Goal: Information Seeking & Learning: Check status

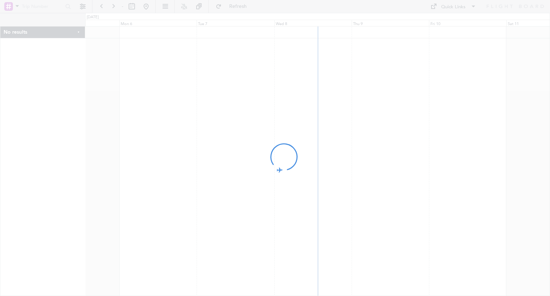
drag, startPoint x: 335, startPoint y: 125, endPoint x: 306, endPoint y: 128, distance: 29.8
click at [306, 128] on div at bounding box center [275, 148] width 550 height 296
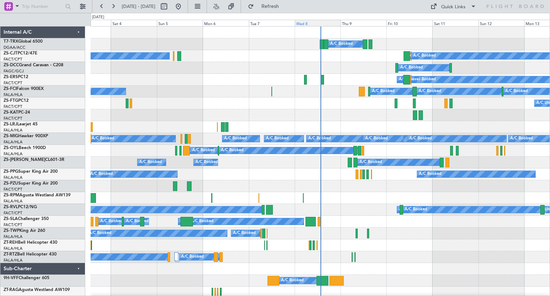
click at [318, 24] on div "Wed 8" at bounding box center [318, 23] width 46 height 6
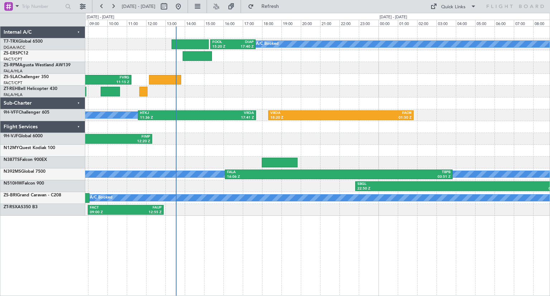
click at [269, 88] on div "A/C Booked A/C Booked A/C Booked FOOL 15:20 Z DIAP 17:40 Z DIAP 11:50 Z FOOL 14…" at bounding box center [317, 120] width 464 height 189
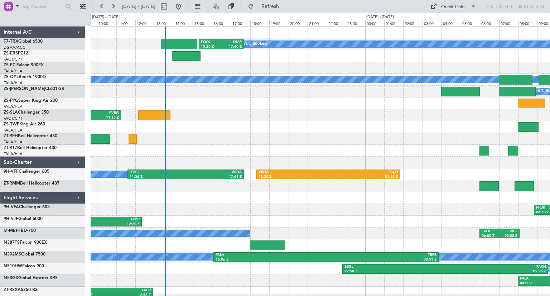
scroll to position [2, 0]
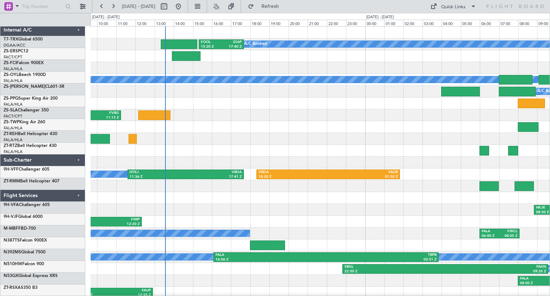
click at [199, 135] on div "A/C Booked A/C Booked A/C Booked FOOL 15:20 Z DIAP 17:40 Z DIAP 11:50 Z FOOL 14…" at bounding box center [320, 162] width 459 height 272
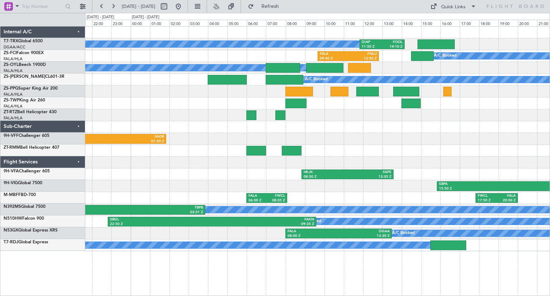
scroll to position [0, 0]
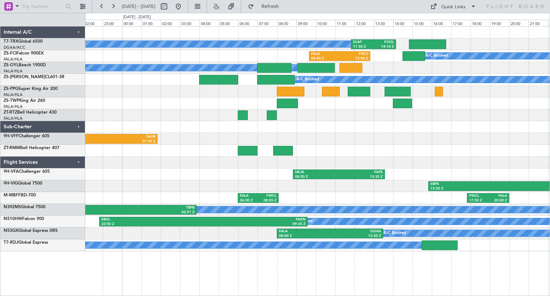
click at [470, 151] on div at bounding box center [317, 151] width 464 height 12
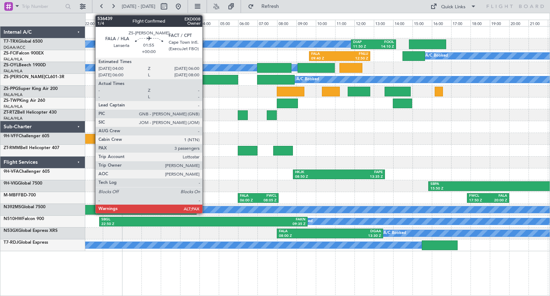
click at [205, 78] on div at bounding box center [218, 80] width 39 height 10
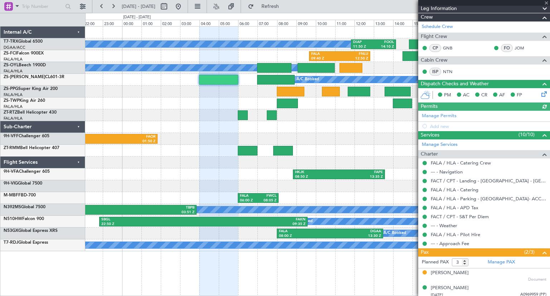
scroll to position [101, 0]
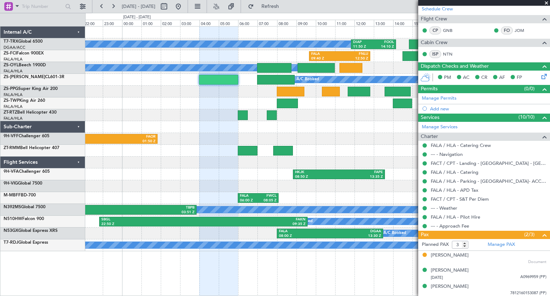
click at [547, 3] on span at bounding box center [546, 3] width 7 height 6
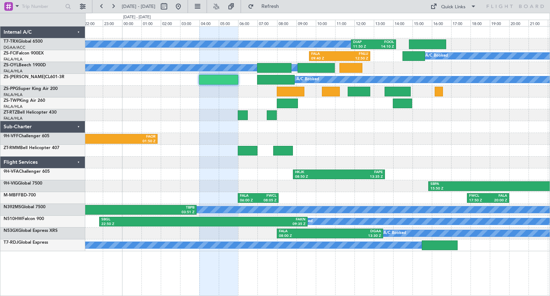
type input "0"
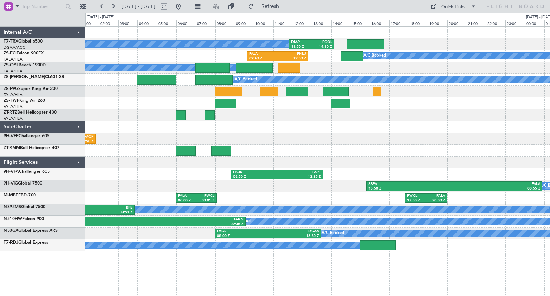
click at [364, 133] on div "A/C Booked A/C Booked A/C Booked DIAP 11:50 Z FOOL 14:10 Z A/C Booked FALA 09:4…" at bounding box center [317, 138] width 464 height 224
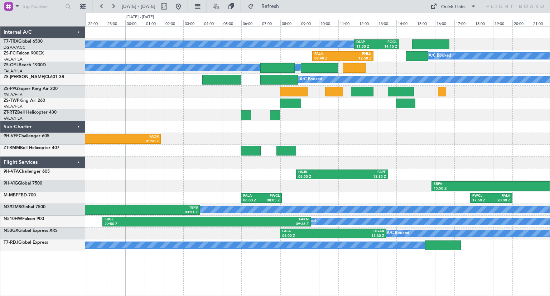
click at [549, 128] on div "A/C Booked A/C Booked A/C Booked DIAP 11:50 Z FOOL 14:10 Z FOOL 15:20 Z DIAP 17…" at bounding box center [275, 154] width 550 height 283
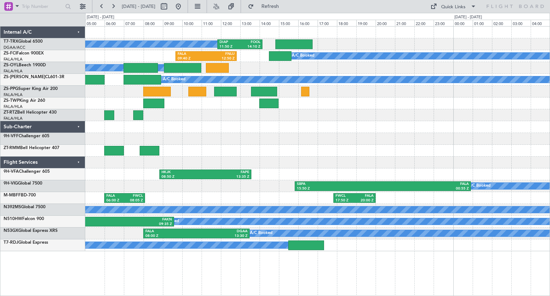
click at [96, 103] on div "A/C Booked A/C Booked A/C Booked DIAP 11:50 Z FOOL 14:10 Z A/C Booked FALA 09:4…" at bounding box center [317, 138] width 464 height 224
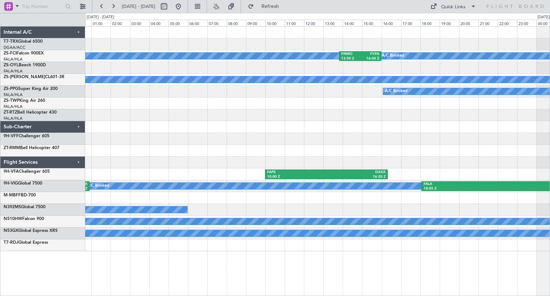
click at [134, 73] on div "A/C Booked FNMO 13:50 Z FVFA 16:00 Z A/C Booked A/C Booked A/C Booked FAPE 10:0…" at bounding box center [317, 138] width 464 height 224
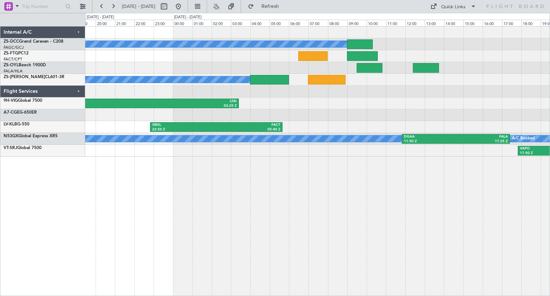
click at [324, 199] on div "A/C Booked A/C Booked FALA 18:05 Z LTAI 03:25 Z A/C Booked A/C Booked EGSS 19:5…" at bounding box center [317, 161] width 465 height 270
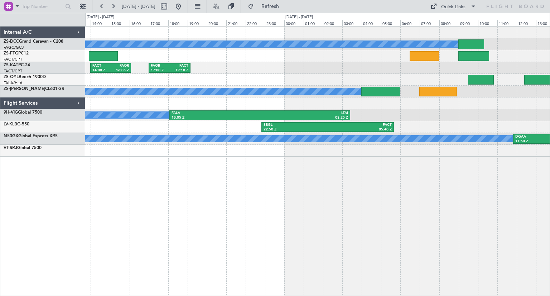
click at [391, 208] on div "A/C Booked FAOR 17:00 Z FACT 19:10 Z FACT 14:00 Z FAOR 16:05 Z A/C Booked FALA …" at bounding box center [317, 161] width 465 height 270
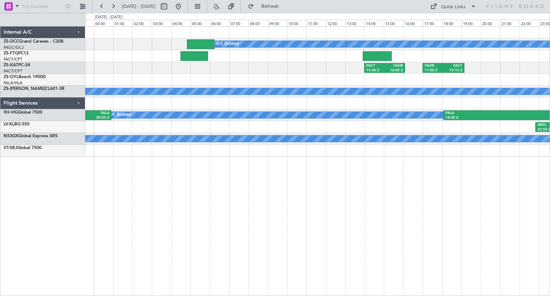
click at [421, 173] on div "A/C Booked FAOR 17:00 Z FACT 19:10 Z FACT 14:00 Z FAOR 16:05 Z A/C Booked FALA …" at bounding box center [317, 161] width 465 height 270
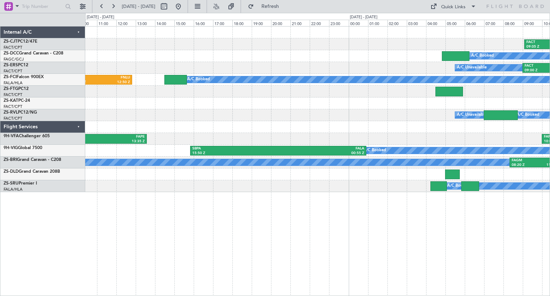
click at [392, 241] on div "FACT 09:05 Z FAAR 12:23 Z A/C Booked A/C Booked A/C Booked A/C Booked A/C Booke…" at bounding box center [317, 161] width 465 height 270
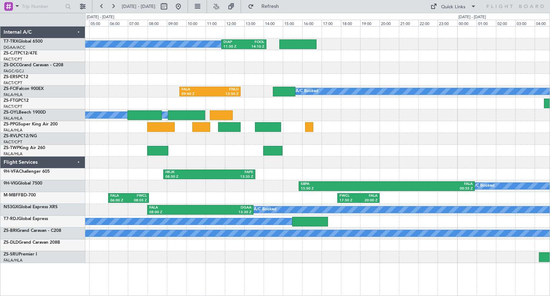
click at [390, 161] on div "A/C Booked A/C Booked A/C Booked DIAP 11:50 Z FOOL 14:10 Z FACT 09:05 Z FAAR 12…" at bounding box center [317, 144] width 464 height 236
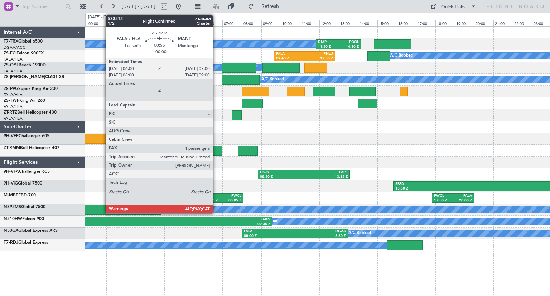
click at [216, 152] on div at bounding box center [213, 151] width 20 height 10
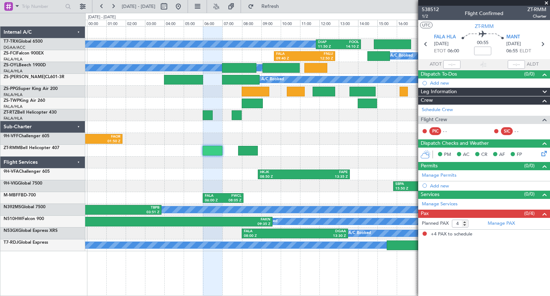
click at [547, 3] on span at bounding box center [546, 3] width 7 height 6
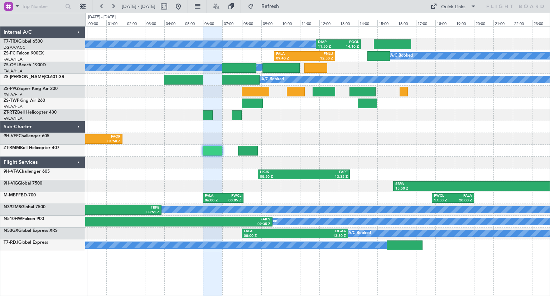
type input "0"
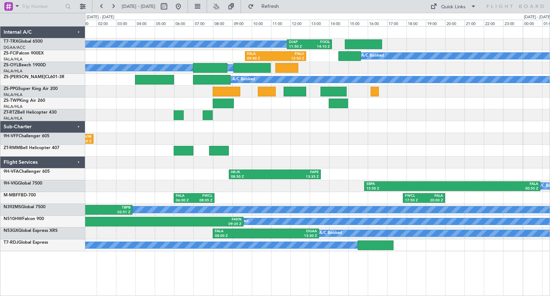
click at [417, 104] on div at bounding box center [317, 103] width 464 height 12
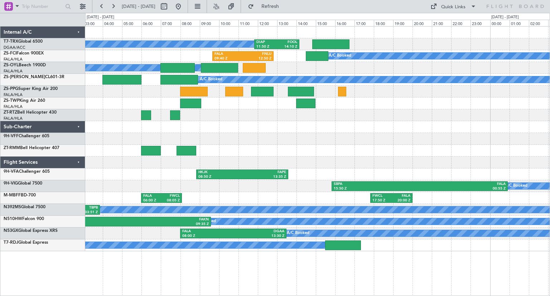
click at [321, 136] on div "A/C Booked A/C Booked A/C Booked DIAP 11:50 Z FOOL 14:10 Z A/C Booked FALA 09:4…" at bounding box center [317, 138] width 464 height 224
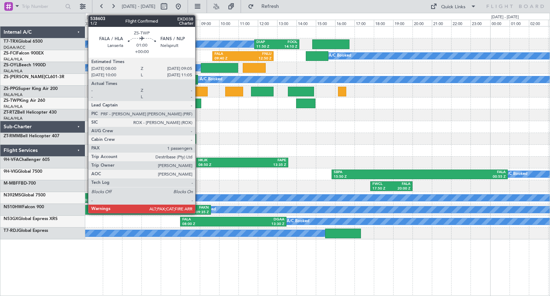
click at [198, 102] on div at bounding box center [190, 103] width 21 height 10
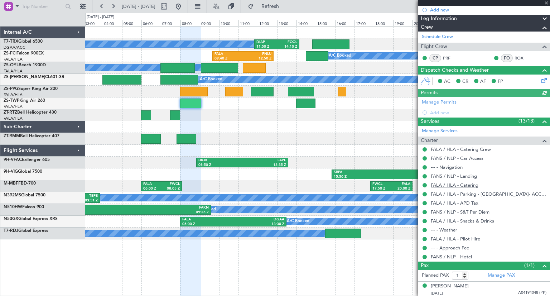
scroll to position [74, 0]
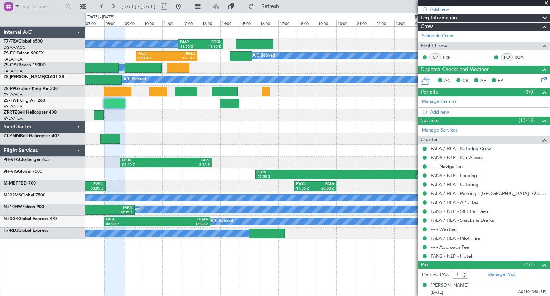
click at [199, 125] on div "A/C Booked A/C Booked A/C Booked DIAP 11:50 Z FOOL 14:10 Z A/C Booked FALA 09:4…" at bounding box center [317, 132] width 464 height 213
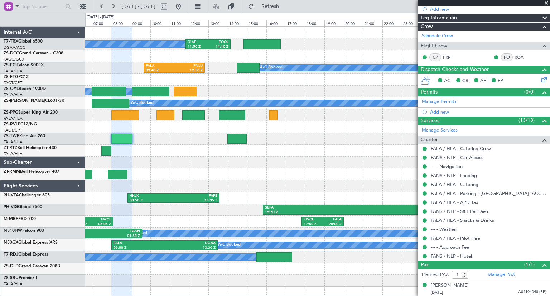
click at [376, 145] on div "A/C Booked A/C Booked A/C Booked DIAP 11:50 Z FOOL 14:10 Z A/C Booked A/C Booke…" at bounding box center [317, 156] width 464 height 260
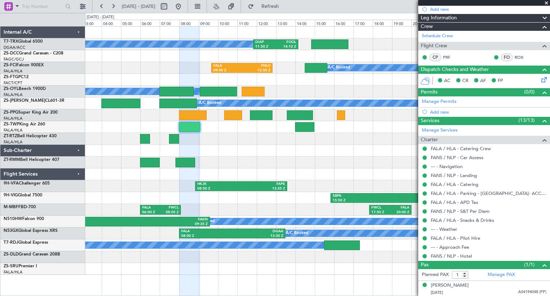
click at [300, 169] on div "A/C Booked A/C Booked A/C Booked DIAP 11:50 Z FOOL 14:10 Z A/C Booked A/C Booke…" at bounding box center [317, 150] width 464 height 248
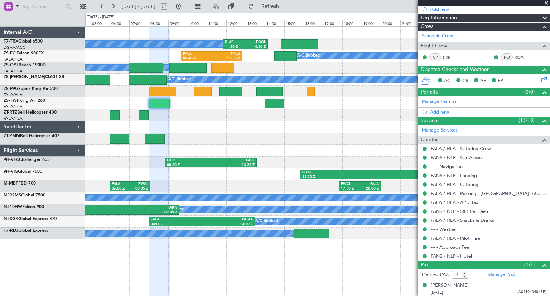
click at [307, 126] on div at bounding box center [317, 127] width 464 height 12
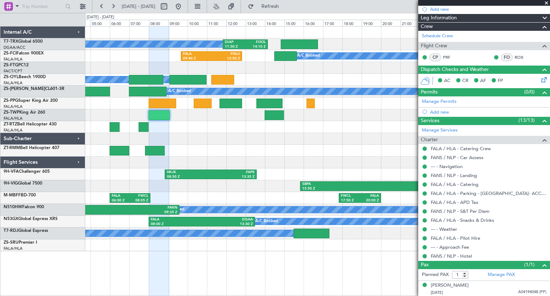
click at [547, 5] on span at bounding box center [546, 3] width 7 height 6
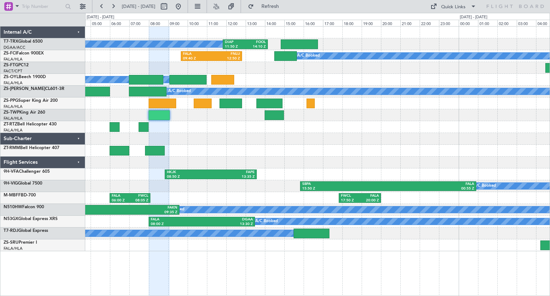
type input "0"
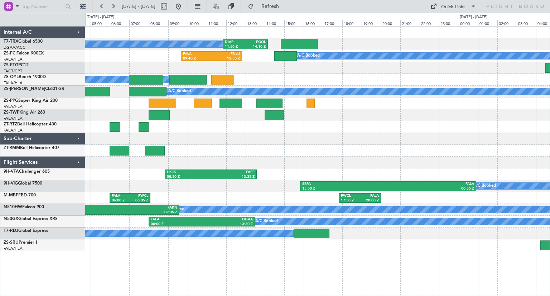
scroll to position [0, 0]
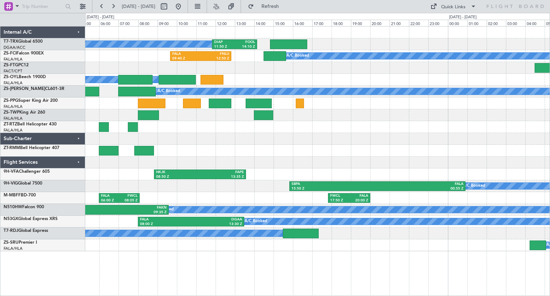
click at [431, 141] on div at bounding box center [317, 139] width 464 height 12
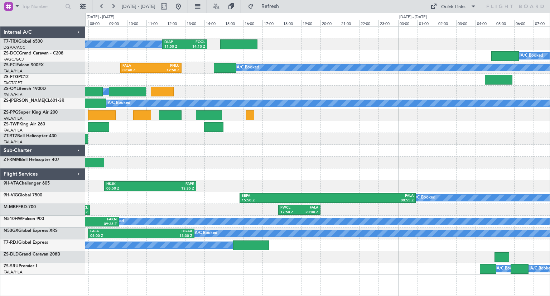
click at [414, 141] on div "A/C Booked A/C Booked A/C Booked DIAP 11:50 Z FOOL 14:10 Z A/C Booked A/C Booke…" at bounding box center [317, 150] width 464 height 248
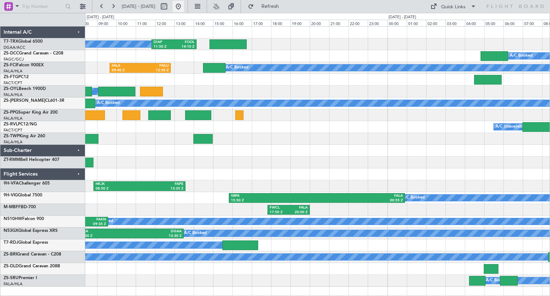
click at [184, 10] on button at bounding box center [178, 6] width 11 height 11
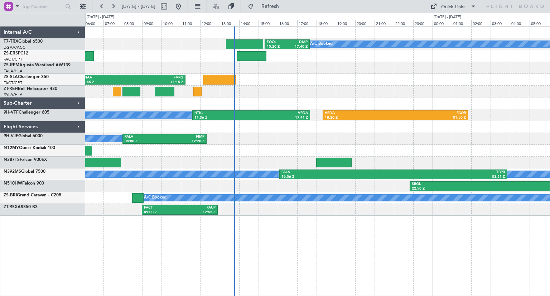
click at [434, 94] on div at bounding box center [317, 92] width 464 height 12
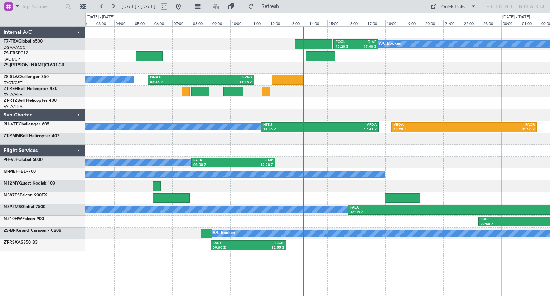
click at [359, 97] on div at bounding box center [317, 103] width 464 height 12
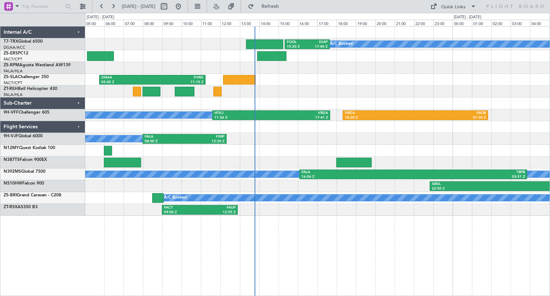
click at [180, 120] on div "A/C Booked A/C Booked A/C Booked FOOL 15:20 Z DIAP 17:40 Z DNAA 05:45 Z FVRG 11…" at bounding box center [317, 120] width 464 height 189
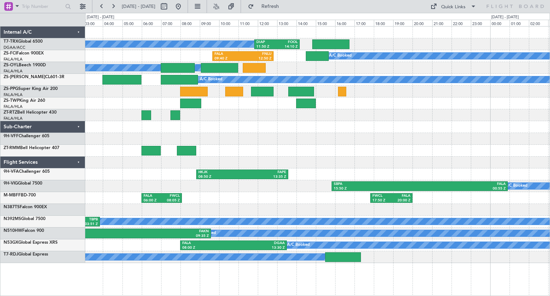
click at [253, 155] on div at bounding box center [317, 151] width 464 height 12
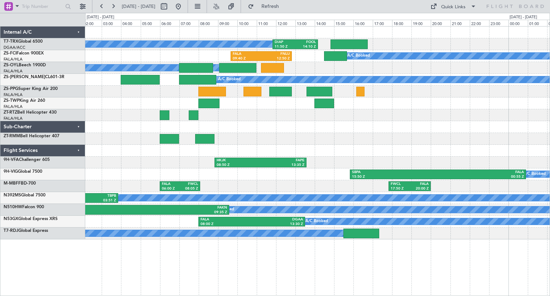
click at [314, 133] on div at bounding box center [317, 139] width 464 height 12
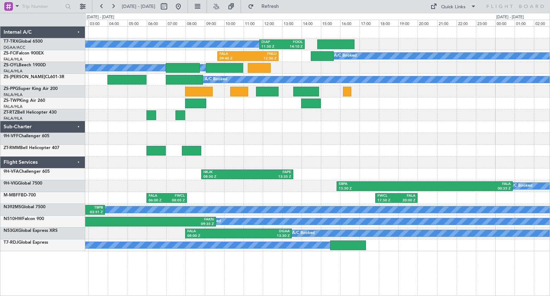
click at [181, 132] on div "A/C Booked A/C Booked A/C Booked DIAP 11:50 Z FOOL 14:10 Z A/C Booked FALA 09:4…" at bounding box center [317, 138] width 464 height 224
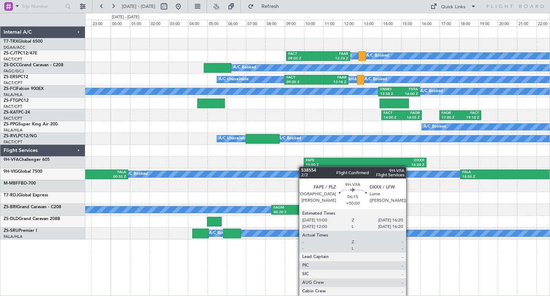
click at [304, 166] on div "A/C Booked A/C Booked A/C Booked A/C Booked FACT 09:05 Z FAAR 12:23 Z A/C Booke…" at bounding box center [317, 132] width 464 height 213
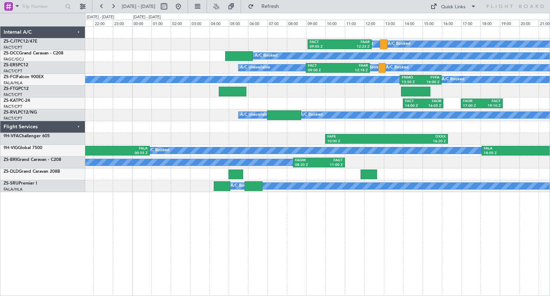
click at [243, 211] on div "A/C Booked A/C Booked A/C Booked A/C Booked FACT 09:05 Z FAAR 12:23 Z A/C Booke…" at bounding box center [317, 161] width 465 height 270
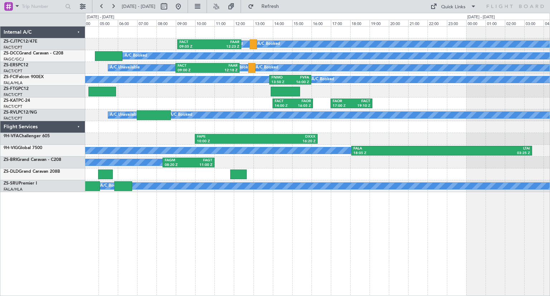
click at [325, 92] on div at bounding box center [317, 92] width 464 height 12
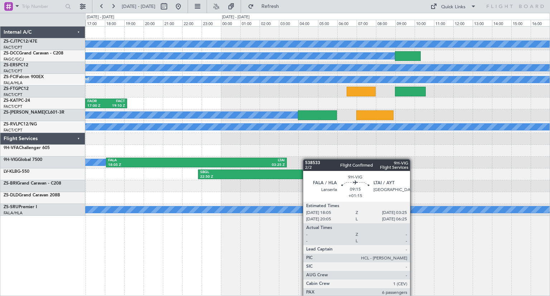
click at [189, 161] on div "A/C Booked A/C Booked A/C Booked A/C Booked FACT 09:05 Z FAAR 12:23 Z A/C Booke…" at bounding box center [317, 120] width 464 height 189
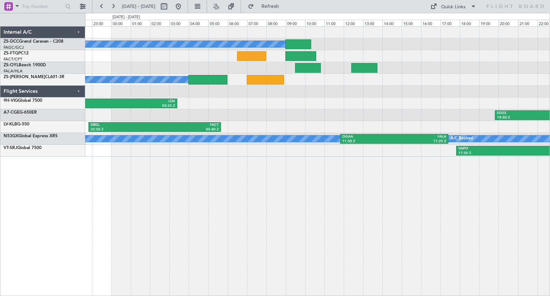
click at [385, 207] on div "A/C Booked A/C Booked FALA 18:05 Z LTAI 03:25 Z A/C Booked A/C Booked EGSS 19:5…" at bounding box center [317, 161] width 465 height 270
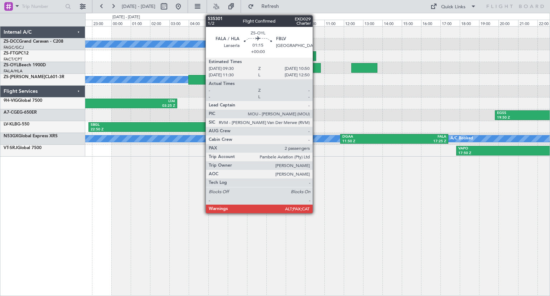
click at [316, 69] on div at bounding box center [308, 68] width 26 height 10
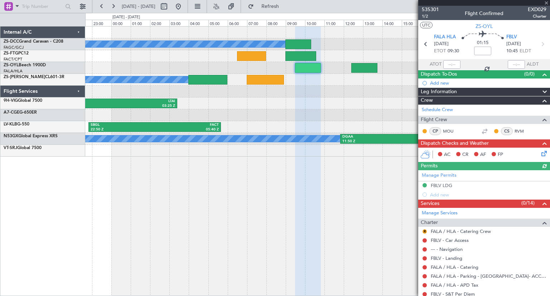
click at [545, 3] on div at bounding box center [484, 3] width 132 height 6
click at [545, 4] on span at bounding box center [546, 3] width 7 height 6
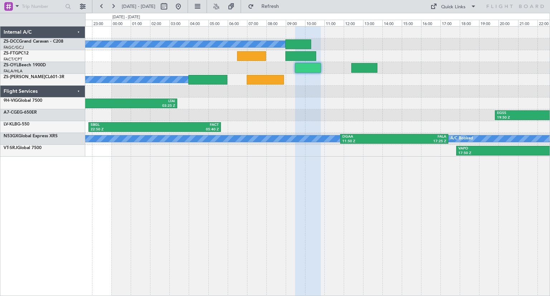
type input "0"
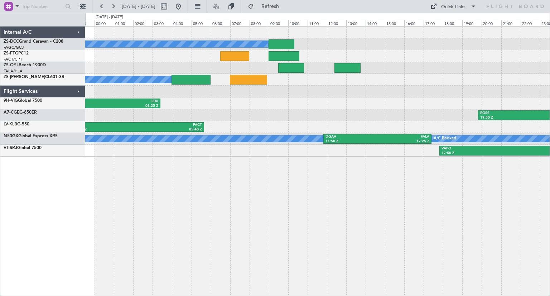
click at [308, 117] on div "EGSS 19:50 Z FACT 07:35 Z" at bounding box center [317, 115] width 464 height 12
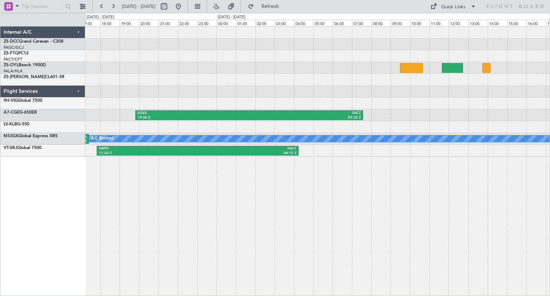
click at [58, 116] on div "EGSS 19:50 Z FACT 07:35 Z A/C Booked DGAA 11:50 Z FALA 17:25 Z A/C Booked VAPO …" at bounding box center [275, 154] width 550 height 283
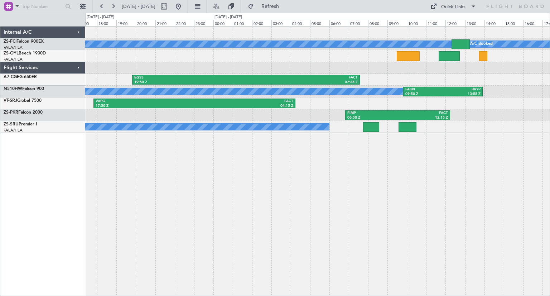
click at [194, 182] on div "A/C Booked A/C Booked EGSS 19:50 Z FACT 07:35 Z A/C Booked FAKN 09:50 Z HRYR 13…" at bounding box center [317, 161] width 465 height 270
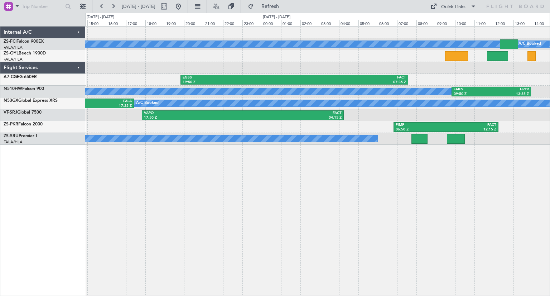
click at [222, 215] on div "A/C Booked A/C Booked EGSS 19:50 Z FACT 07:35 Z A/C Booked FAKN 09:50 Z HRYR 13…" at bounding box center [317, 161] width 465 height 270
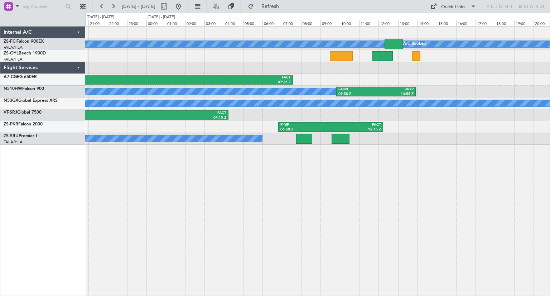
click at [152, 210] on div "A/C Booked A/C Booked EGSS 19:50 Z FACT 07:35 Z A/C Booked FAKN 09:50 Z HRYR 13…" at bounding box center [317, 161] width 465 height 270
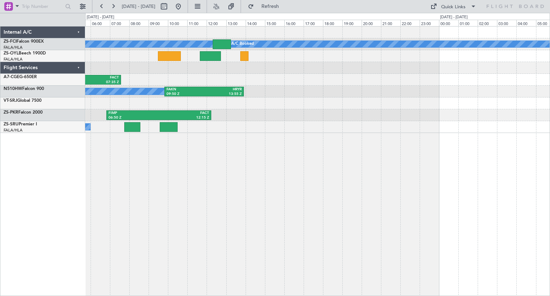
click at [176, 170] on div "A/C Booked A/C Booked EGSS 19:50 Z FACT 07:35 Z FACT 06:30 Z LTFM 16:00 Z A/C B…" at bounding box center [317, 161] width 465 height 270
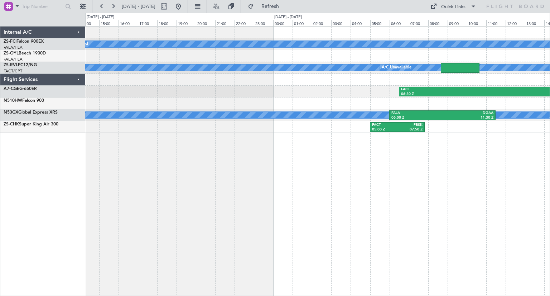
click at [251, 217] on div "A/C Booked A/C Booked A/C Booked A/C Booked A/C Unavailable FACT 06:30 Z LTFM 1…" at bounding box center [317, 161] width 465 height 270
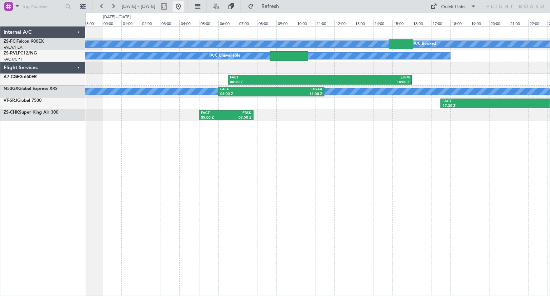
click at [184, 8] on button at bounding box center [178, 6] width 11 height 11
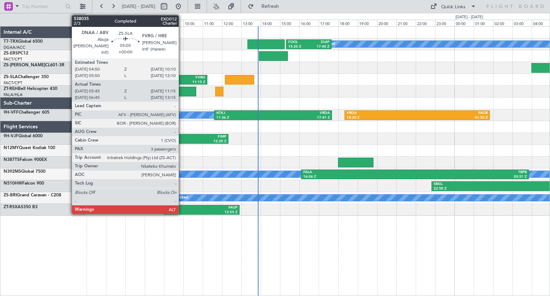
click at [182, 80] on div "11:15 Z" at bounding box center [179, 82] width 51 height 5
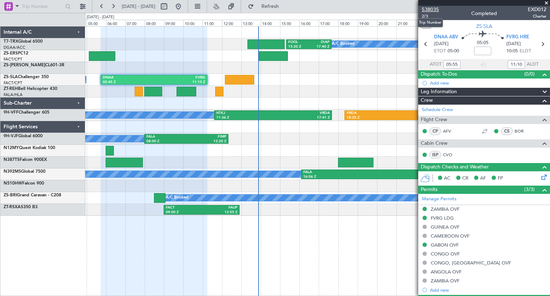
click at [430, 10] on span "538035" at bounding box center [430, 10] width 17 height 8
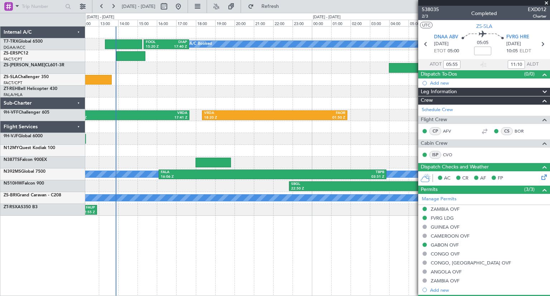
click at [233, 89] on div "A/C Booked A/C Booked A/C Booked FOOL 15:20 Z DIAP 17:40 Z DIAP 11:50 Z FOOL 14…" at bounding box center [317, 120] width 464 height 189
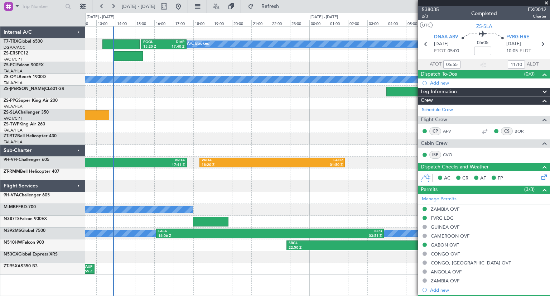
click at [118, 133] on div "A/C Booked A/C Booked A/C Booked FOOL 15:20 Z DIAP 17:40 Z DIAP 11:50 Z FOOL 14…" at bounding box center [317, 150] width 464 height 248
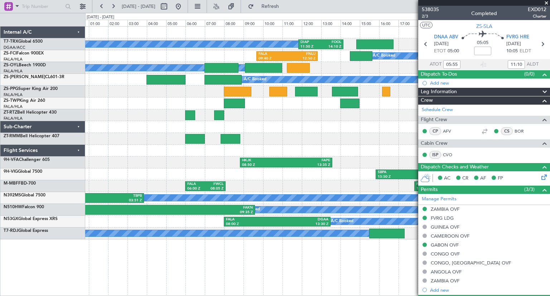
click at [292, 135] on div "A/C Booked A/C Booked A/C Booked DIAP 11:50 Z FOOL 14:10 Z FALA 09:40 Z FNLU 12…" at bounding box center [317, 132] width 464 height 213
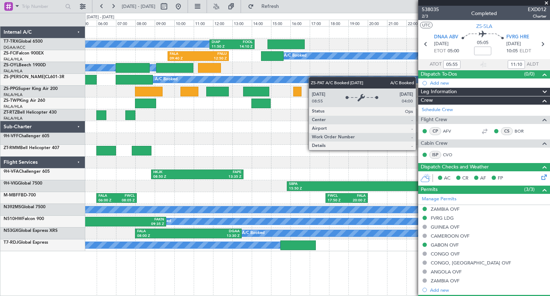
click at [280, 82] on div "A/C Booked A/C Booked A/C Booked DIAP 11:50 Z FOOL 14:10 Z FALA 09:40 Z FNLU 12…" at bounding box center [317, 138] width 464 height 224
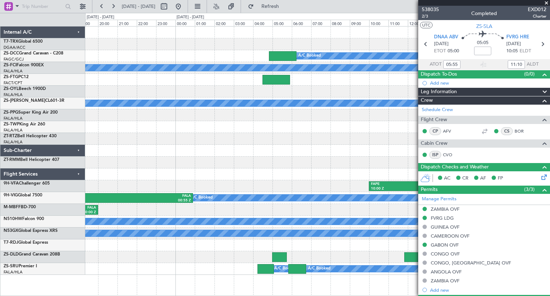
click at [103, 111] on div "DIAP 11:50 Z FOOL 14:10 Z A/C Booked A/C Booked FNMO 13:50 Z FVFA 16:00 Z A/C B…" at bounding box center [317, 150] width 464 height 248
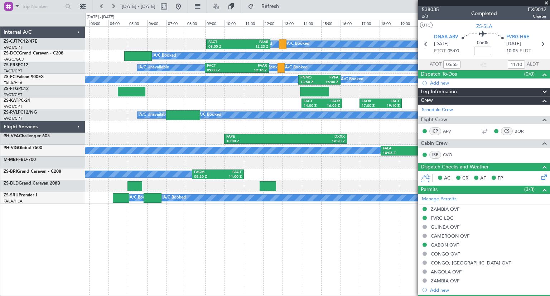
click at [205, 254] on div "A/C Booked A/C Booked A/C Booked A/C Booked FACT 09:05 Z FAAR 12:23 Z A/C Booke…" at bounding box center [317, 161] width 465 height 270
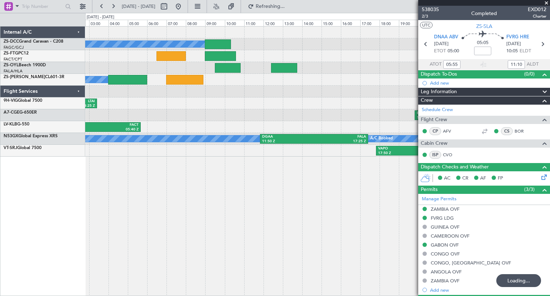
click at [91, 231] on div "A/C Booked A/C Booked FALA 18:05 Z LTAI 03:25 Z EGSS 19:50 Z FACT 07:35 Z SBGL …" at bounding box center [317, 161] width 465 height 270
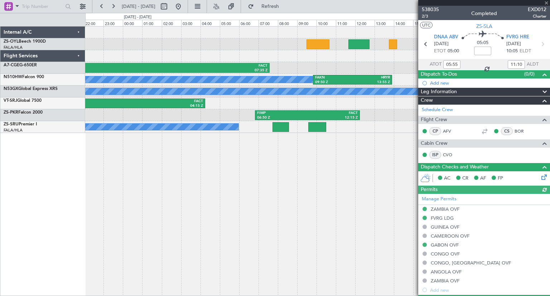
click at [107, 225] on div "EGSS 19:50 Z FACT 07:35 Z A/C Booked FAKN 09:50 Z HRYR 13:55 Z A/C Booked DGAA …" at bounding box center [317, 161] width 465 height 270
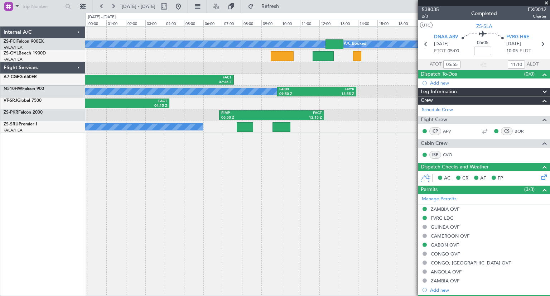
click at [132, 218] on div "A/C Booked A/C Booked EGSS 19:50 Z FACT 07:35 Z A/C Booked FAKN 09:50 Z HRYR 13…" at bounding box center [317, 161] width 465 height 270
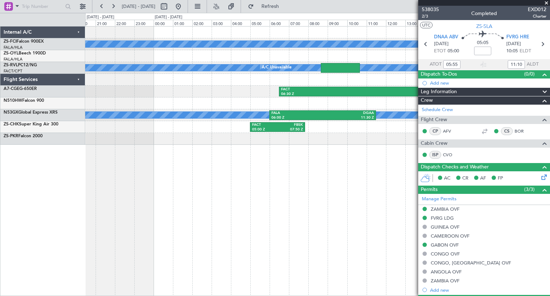
click at [140, 208] on div "A/C Booked A/C Booked A/C Booked A/C Unavailable FACT 06:30 Z LTFM 16:00 Z A/C …" at bounding box center [317, 161] width 465 height 270
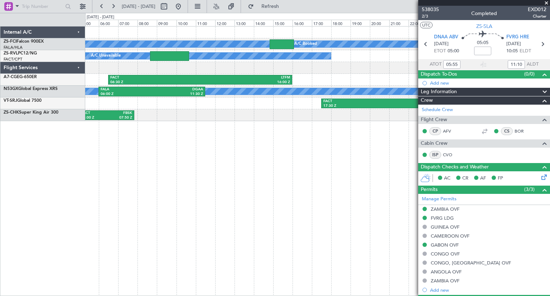
click at [194, 181] on div "A/C Booked A/C Booked A/C Booked A/C Unavailable FACT 06:30 Z LTFM 16:00 Z A/C …" at bounding box center [317, 161] width 465 height 270
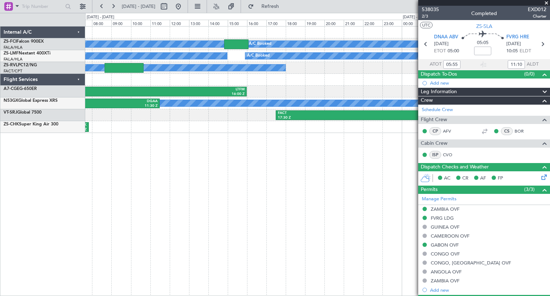
click at [32, 227] on div "A/C Booked A/C Booked A/C Booked A/C Booked FALA 04:00 Z FYOA 06:22 Z A/C Booke…" at bounding box center [275, 154] width 550 height 283
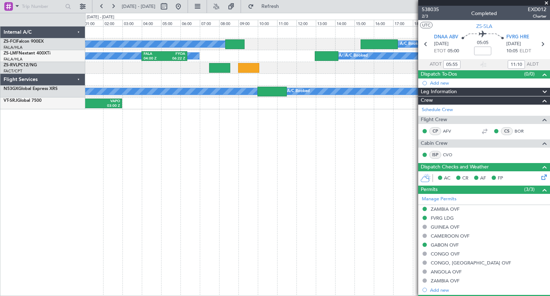
click at [157, 195] on div "A/C Booked A/C Booked A/C Booked FALA 04:00 Z FYOA 06:22 Z A/C Booked A/C Booke…" at bounding box center [317, 161] width 465 height 270
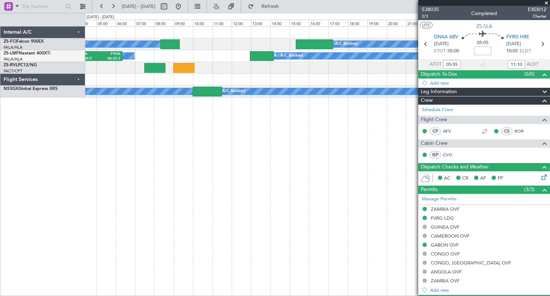
click at [547, 3] on span at bounding box center [546, 3] width 7 height 6
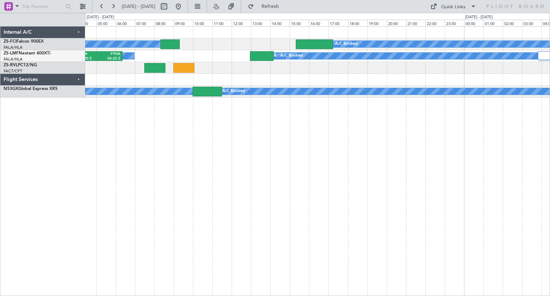
type input "0"
click at [430, 113] on div "A/C Booked A/C Booked A/C Booked A/C Booked A/C Booked A/C Booked FALA 04:00 Z …" at bounding box center [317, 161] width 465 height 270
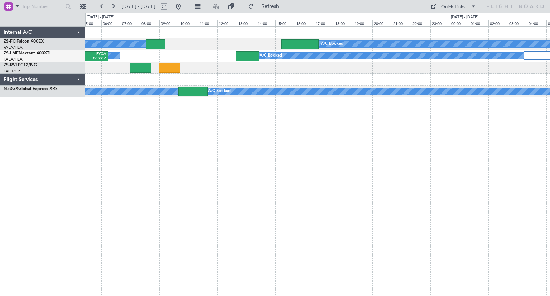
click at [392, 162] on div "A/C Booked A/C Booked A/C Booked A/C Booked A/C Booked A/C Booked FALA 04:00 Z …" at bounding box center [317, 161] width 465 height 270
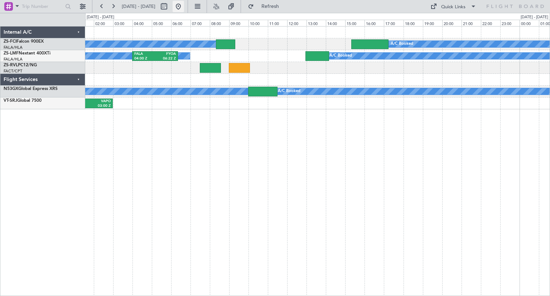
click at [184, 11] on button at bounding box center [178, 6] width 11 height 11
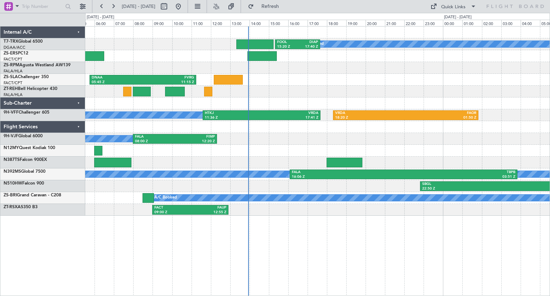
click at [388, 101] on div "A/C Booked A/C Booked A/C Booked FOOL 15:20 Z DIAP 17:40 Z DNAA 05:45 Z FVRG 11…" at bounding box center [317, 120] width 464 height 189
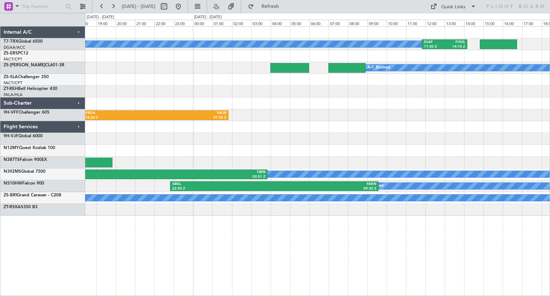
click at [107, 107] on div "A/C Booked A/C Booked A/C Booked DIAP 11:50 Z FOOL 14:10 Z FOOL 15:20 Z DIAP 17…" at bounding box center [317, 120] width 464 height 189
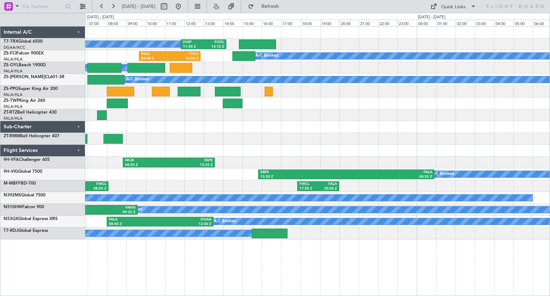
click at [255, 152] on div "A/C Booked A/C Booked A/C Booked DIAP 11:50 Z FOOL 14:10 Z A/C Booked FALA 09:4…" at bounding box center [317, 132] width 464 height 213
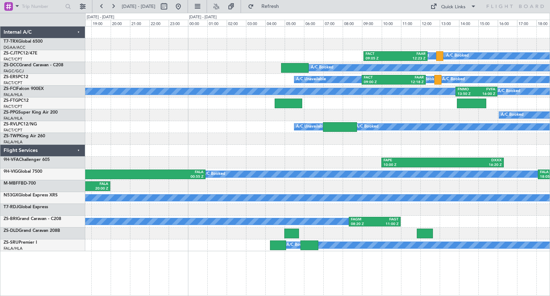
click at [172, 148] on div "DIAP 11:50 Z FOOL 14:10 Z A/C Booked A/C Booked FACT 09:05 Z FAAR 12:23 Z A/C B…" at bounding box center [317, 138] width 464 height 224
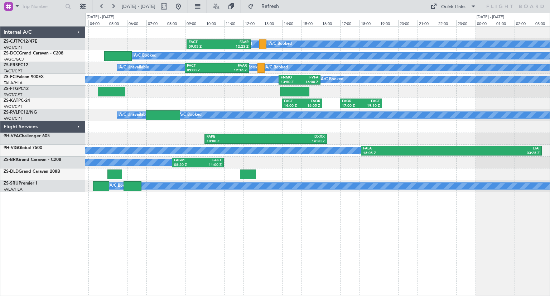
click at [290, 128] on div at bounding box center [317, 127] width 464 height 12
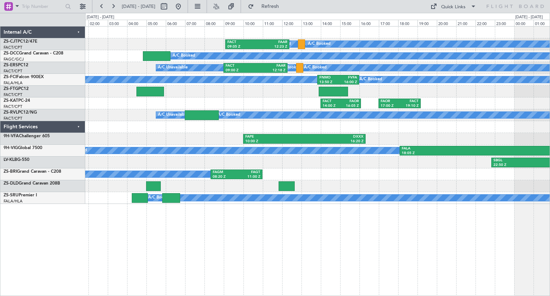
click at [334, 212] on div "A/C Booked A/C Booked FACT 09:05 Z FAAR 12:23 Z A/C Booked A/C Booked A/C Booke…" at bounding box center [317, 161] width 465 height 270
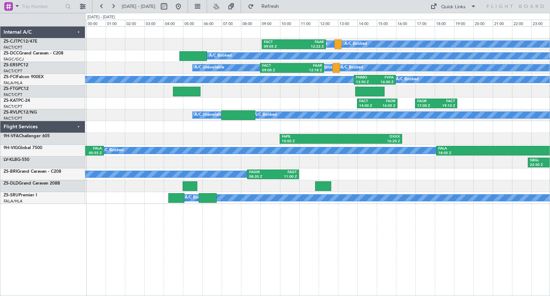
click at [225, 276] on div "A/C Booked A/C Booked FACT 09:05 Z FAAR 12:23 Z A/C Booked A/C Booked A/C Booke…" at bounding box center [317, 161] width 465 height 270
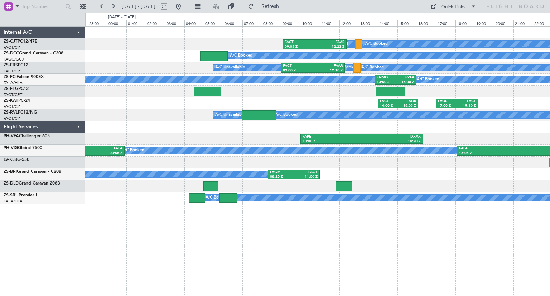
click at [230, 221] on div "A/C Booked A/C Booked FACT 09:05 Z FAAR 12:23 Z A/C Booked A/C Booked A/C Booke…" at bounding box center [317, 161] width 465 height 270
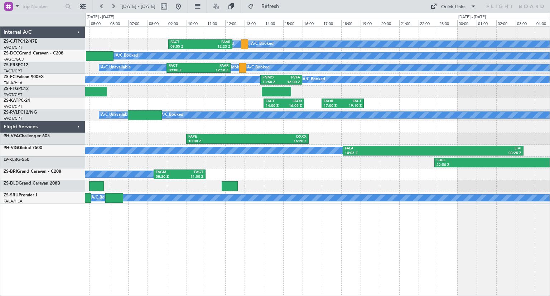
click at [291, 239] on div "A/C Booked A/C Booked FACT 09:05 Z FAAR 12:23 Z A/C Booked A/C Booked A/C Booke…" at bounding box center [317, 161] width 465 height 270
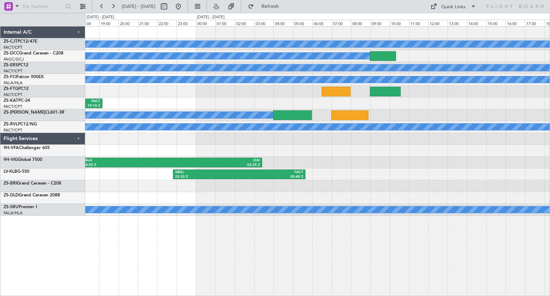
click at [103, 218] on div "A/C Booked A/C Booked A/C Booked A/C Booked FACT 09:05 Z FAAR 12:23 Z A/C Booke…" at bounding box center [317, 161] width 465 height 270
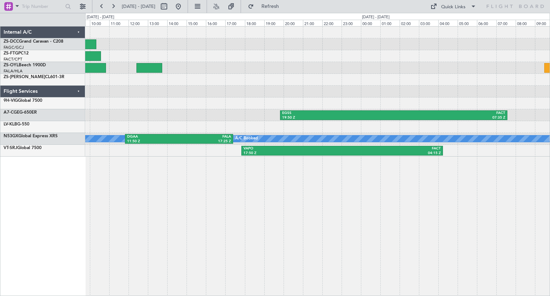
click at [166, 197] on div "A/C Booked A/C Booked EGSS 19:50 Z FACT 07:35 Z SBGL 22:50 Z FACT 05:40 Z A/C B…" at bounding box center [317, 161] width 465 height 270
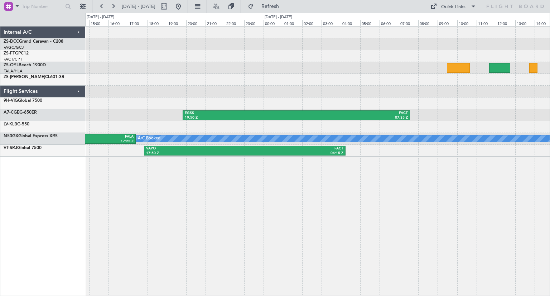
click at [117, 228] on div "A/C Booked EGSS 19:50 Z FACT 07:35 Z A/C Booked DGAA 11:50 Z FALA 17:25 Z A/C B…" at bounding box center [317, 161] width 465 height 270
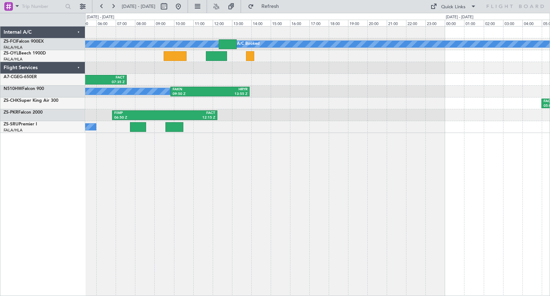
click at [182, 208] on div "A/C Booked A/C Booked EGSS 19:50 Z FACT 07:35 Z FACT 06:30 Z LTFM 16:00 Z A/C B…" at bounding box center [317, 161] width 465 height 270
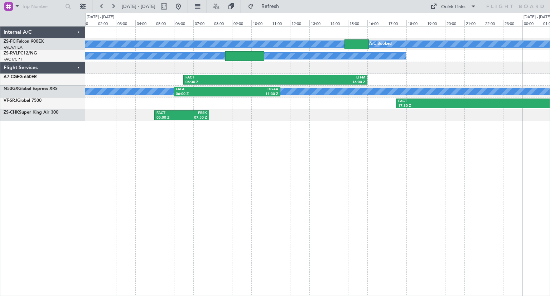
click at [199, 225] on div "A/C Booked A/C Booked A/C Unavailable A/C Booked FACT 06:30 Z LTFM 16:00 Z A/C …" at bounding box center [317, 161] width 465 height 270
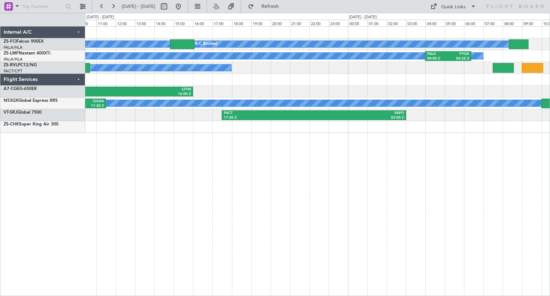
click at [220, 191] on div "A/C Booked A/C Booked A/C Booked A/C Booked A/C Booked A/C Booked A/C Booked FA…" at bounding box center [317, 161] width 465 height 270
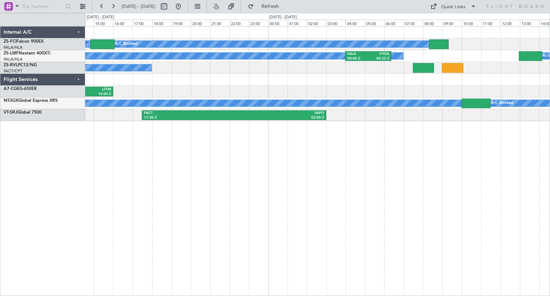
click at [215, 219] on div "A/C Booked A/C Booked A/C Booked A/C Booked A/C Booked A/C Booked A/C Booked A/…" at bounding box center [317, 161] width 465 height 270
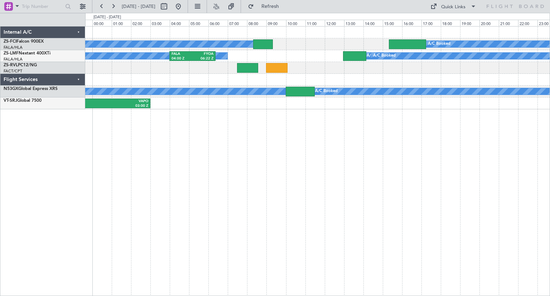
click at [97, 223] on div "A/C Booked A/C Booked A/C Booked A/C Booked A/C Booked A/C Booked FALA 04:00 Z …" at bounding box center [317, 161] width 465 height 270
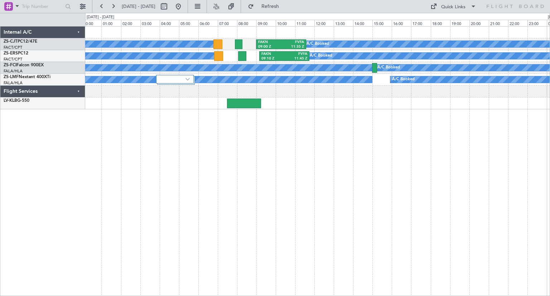
click at [121, 190] on div "A/C Booked A/C Booked A/C Booked A/C Booked A/C Booked A/C Booked A/C Booked A/…" at bounding box center [317, 161] width 465 height 270
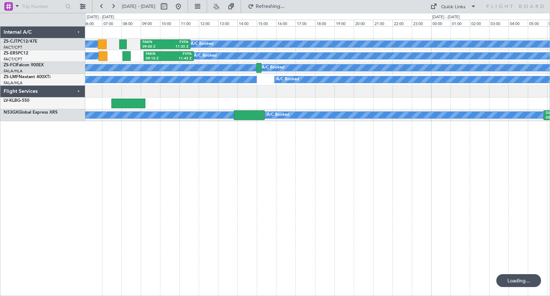
click at [177, 158] on div "A/C Booked A/C Booked A/C Booked A/C Booked A/C Booked A/C Booked A/C Booked A/…" at bounding box center [317, 161] width 465 height 270
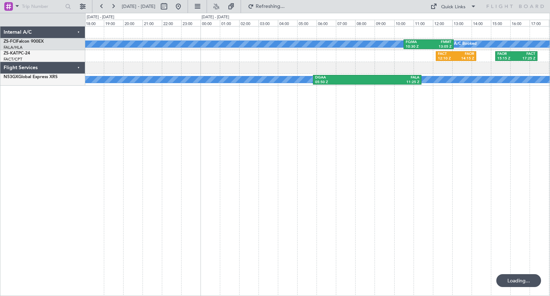
click at [233, 177] on div "A/C Booked FQMA 10:30 Z FMMT 13:05 Z A/C Booked A/C Booked FACT 12:10 Z FAOR 14…" at bounding box center [317, 161] width 465 height 270
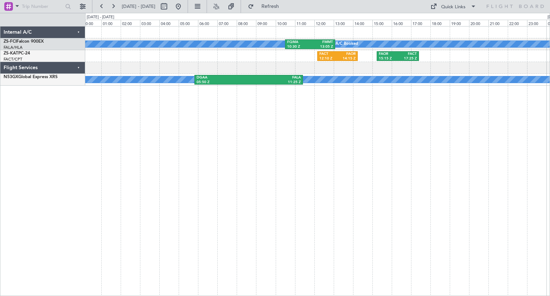
click at [127, 194] on div "A/C Booked A/C Booked FQMA 10:30 Z FMMT 13:05 Z FACT 12:10 Z FAOR 14:15 Z FAOR …" at bounding box center [317, 161] width 465 height 270
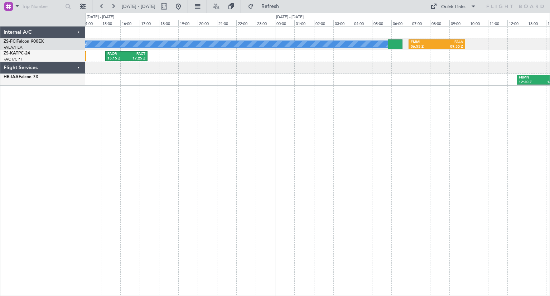
click at [230, 192] on div "A/C Booked FMMI 06:55 Z FALA 09:50 Z FQMA 10:30 Z FMMT 13:05 Z A/C Booked FACT …" at bounding box center [317, 161] width 465 height 270
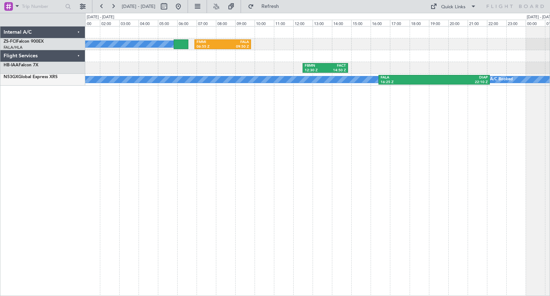
click at [191, 219] on div "A/C Booked FMMI 06:55 Z FALA 09:50 Z FBMN 12:30 Z FACT 14:50 Z A/C Booked A/C B…" at bounding box center [317, 161] width 465 height 270
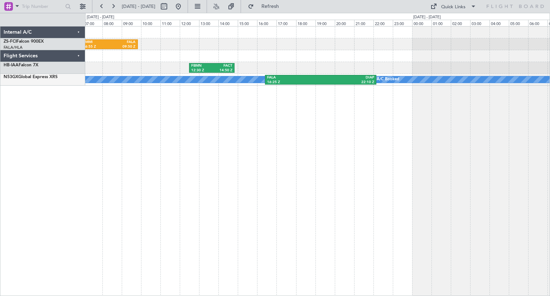
click at [137, 196] on div "FMMI 06:55 Z FALA 09:50 Z A/C Booked FBMN 12:30 Z FACT 14:50 Z A/C Booked A/C B…" at bounding box center [317, 161] width 465 height 270
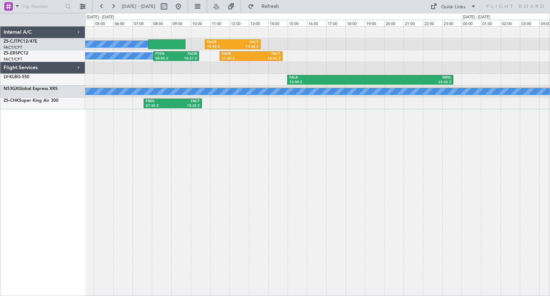
click at [130, 184] on div "A/C Booked A/C Booked A/C Booked A/C Booked FAOR 10:45 Z FACT 13:38 Z A/C Booke…" at bounding box center [317, 161] width 465 height 270
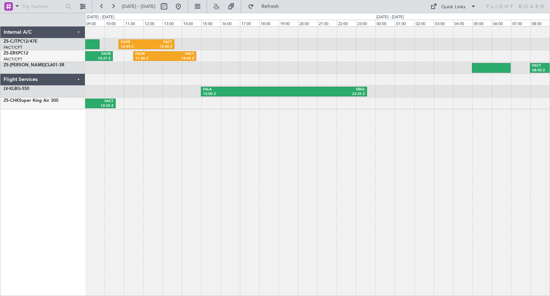
click at [368, 205] on div "FAOR 10:45 Z FACT 13:38 Z A/C Booked A/C Booked A/C Booked A/C Booked FVFA 08:0…" at bounding box center [317, 161] width 465 height 270
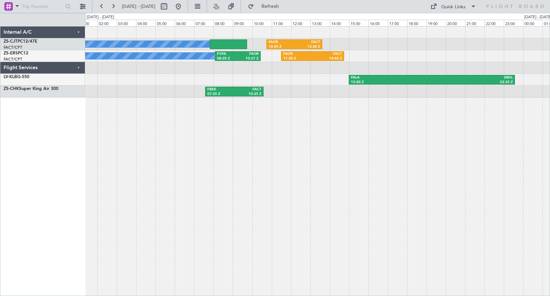
click at [179, 187] on div "FAOR 10:45 Z FACT 13:38 Z A/C Booked A/C Booked A/C Booked A/C Booked FVFA 08:0…" at bounding box center [317, 161] width 465 height 270
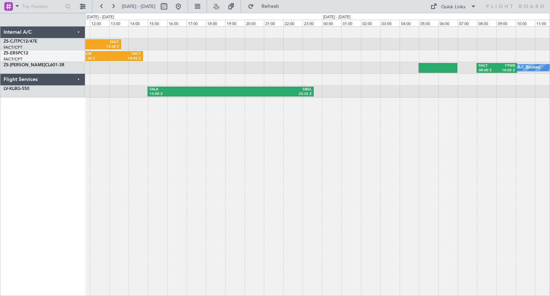
click at [116, 163] on div "FAOR 10:45 Z FACT 13:38 Z A/C Booked A/C Booked A/C Booked A/C Booked FAOR 11:3…" at bounding box center [317, 161] width 465 height 270
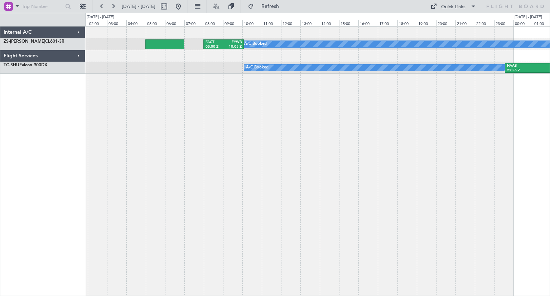
click at [407, 134] on div "A/C Booked FACT 08:00 Z FYWB 10:05 Z A/C Booked HAAB 23:35 Z FALA 04:50 Z A/C B…" at bounding box center [317, 161] width 465 height 270
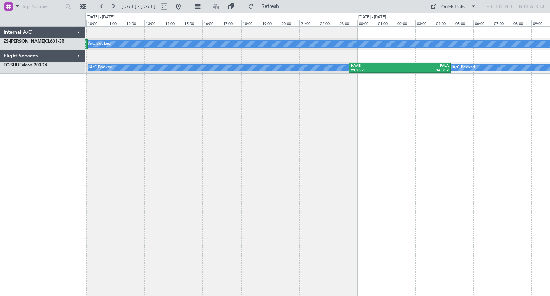
click at [69, 161] on div "A/C Booked FACT 08:00 Z FYWB 10:05 Z A/C Booked HAAB 23:35 Z FALA 04:50 Z A/C B…" at bounding box center [275, 154] width 550 height 283
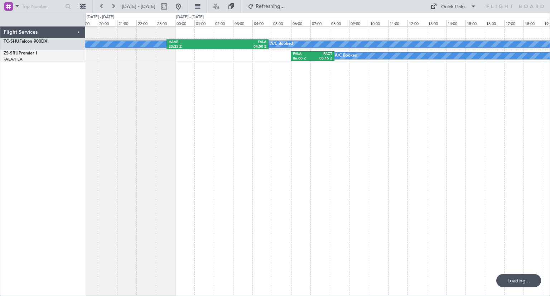
click at [182, 140] on div "A/C Booked HAAB 23:35 Z FALA 04:50 Z A/C Booked A/C Booked A/C Booked FALA 06:0…" at bounding box center [317, 161] width 465 height 270
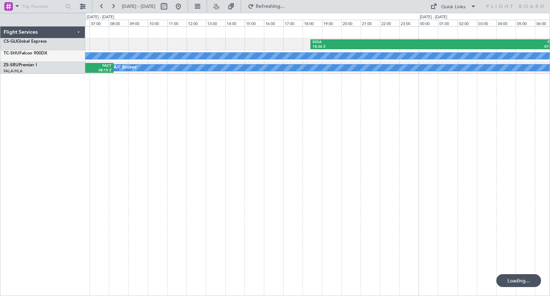
click at [177, 159] on div "ESSA 18:26 Z FAKN 07:16 Z A/C Booked A/C Booked A/C Booked A/C Booked HAAB 23:3…" at bounding box center [317, 161] width 465 height 270
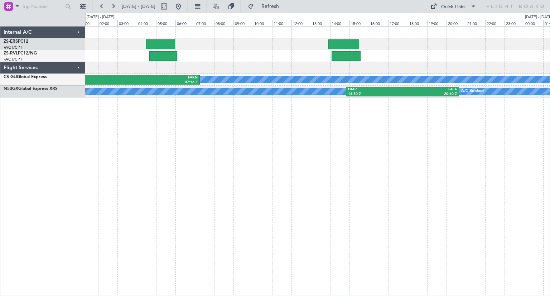
click at [236, 155] on div "A/C Booked ESSA 18:26 Z FAKN 07:16 Z FAKN 06:50 Z LTBA 16:23 Z A/C Booked DIAP …" at bounding box center [317, 161] width 465 height 270
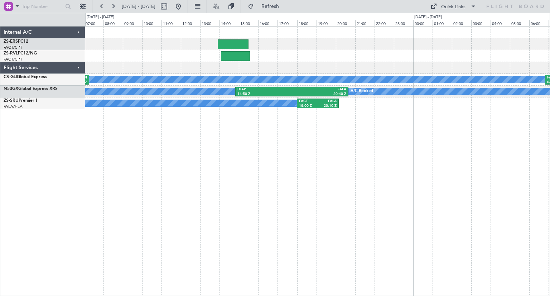
click at [170, 187] on div "A/C Booked ESSA 18:26 Z FAKN 07:16 Z FAKN 06:50 Z LTBA 16:23 Z A/C Booked DIAP …" at bounding box center [317, 161] width 465 height 270
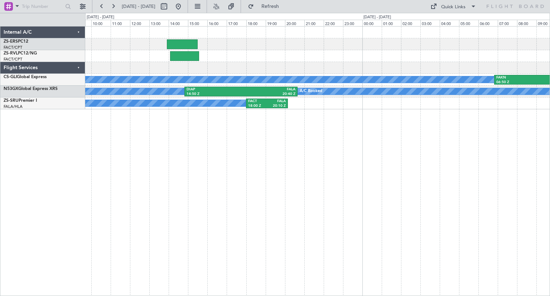
click at [212, 184] on div "A/C Booked FAKN 06:50 Z LTBA 16:23 Z ESSA 18:26 Z FAKN 07:16 Z A/C Booked DIAP …" at bounding box center [317, 161] width 465 height 270
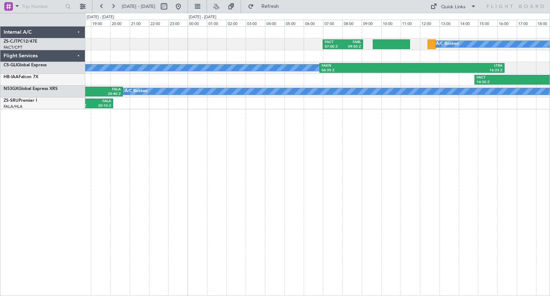
click at [189, 178] on div "A/C Booked FACT 07:00 Z FABL 09:05 Z A/C Booked FAKN 06:50 Z LTBA 16:23 Z FACT …" at bounding box center [317, 161] width 465 height 270
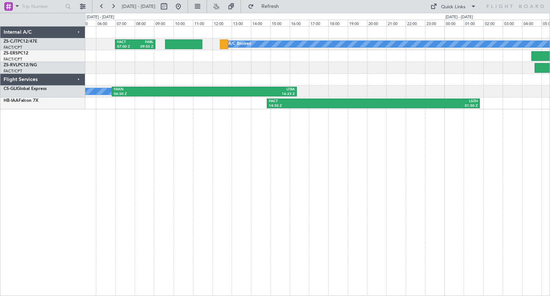
click at [162, 137] on div "A/C Booked FACT 07:00 Z FABL 09:05 Z A/C Booked FAKN 06:50 Z LTBA 16:23 Z FACT …" at bounding box center [317, 161] width 465 height 270
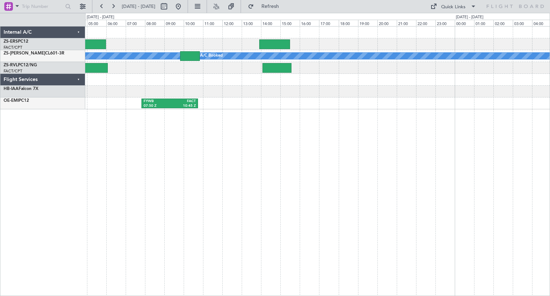
click at [229, 154] on div "A/C Booked A/C Booked FACT 14:50 Z LSZH 01:50 Z FYWB 07:50 Z FACT 10:45 Z" at bounding box center [317, 161] width 465 height 270
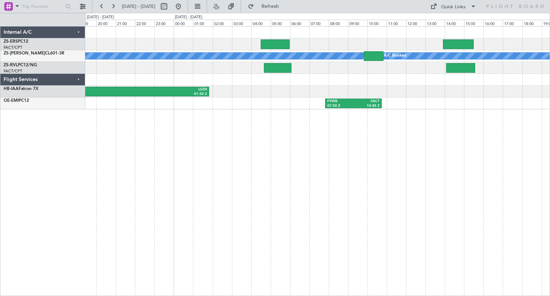
click at [360, 158] on div "A/C Booked A/C Booked FACT 14:50 Z LSZH 01:50 Z FYWB 07:50 Z FACT 10:45 Z" at bounding box center [317, 161] width 465 height 270
click at [194, 136] on div "A/C Booked A/C Booked FACT 14:50 Z LSZH 01:50 Z FYWB 07:50 Z FACT 10:45 Z" at bounding box center [317, 161] width 465 height 270
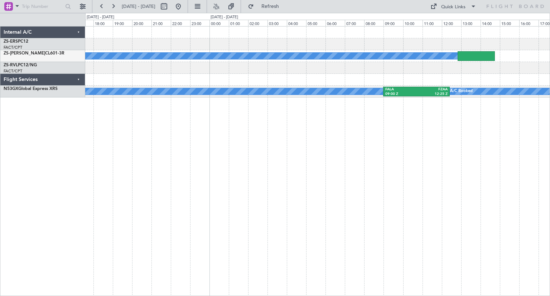
click at [166, 156] on div "A/C Booked A/C Booked A/C Booked FALA 09:00 Z FZAA 12:25 Z" at bounding box center [317, 161] width 465 height 270
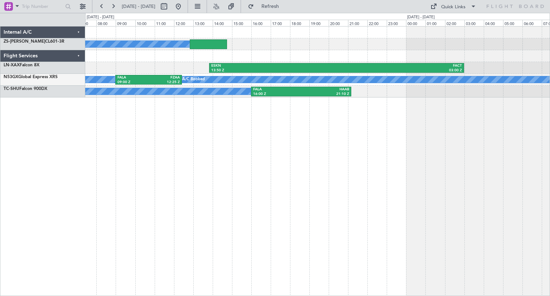
click at [178, 174] on div "A/C Booked ESKN 13:50 Z FACT 03:00 Z A/C Booked A/C Booked FALA 09:00 Z FZAA 12…" at bounding box center [317, 161] width 465 height 270
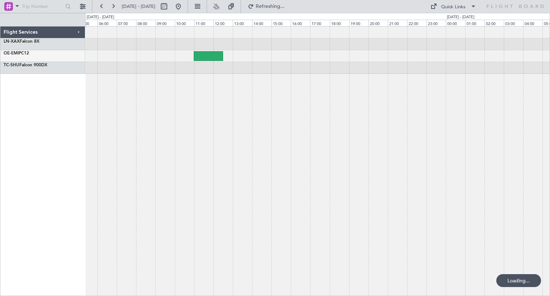
click at [142, 189] on div "ESKN 13:50 Z FACT 03:00 Z" at bounding box center [317, 161] width 465 height 270
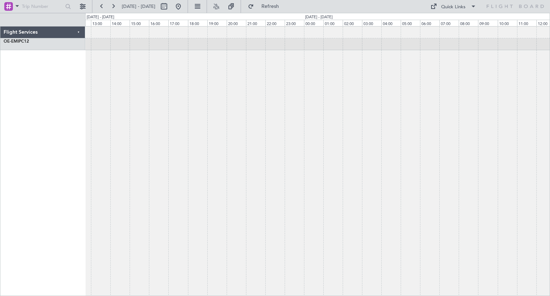
click at [168, 174] on div at bounding box center [317, 161] width 465 height 270
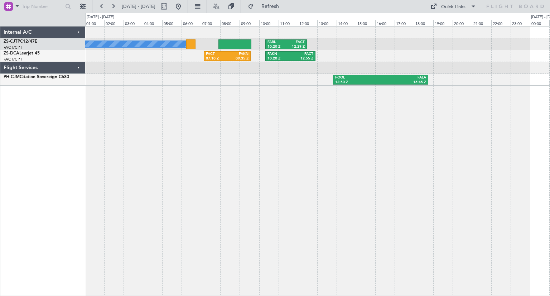
click at [283, 150] on div "A/C Booked FABL 10:20 Z FACT 12:29 Z FACT 07:10 Z FAKN 09:35 Z FAKN 10:20 Z FAC…" at bounding box center [317, 161] width 465 height 270
